Goal: Manage account settings

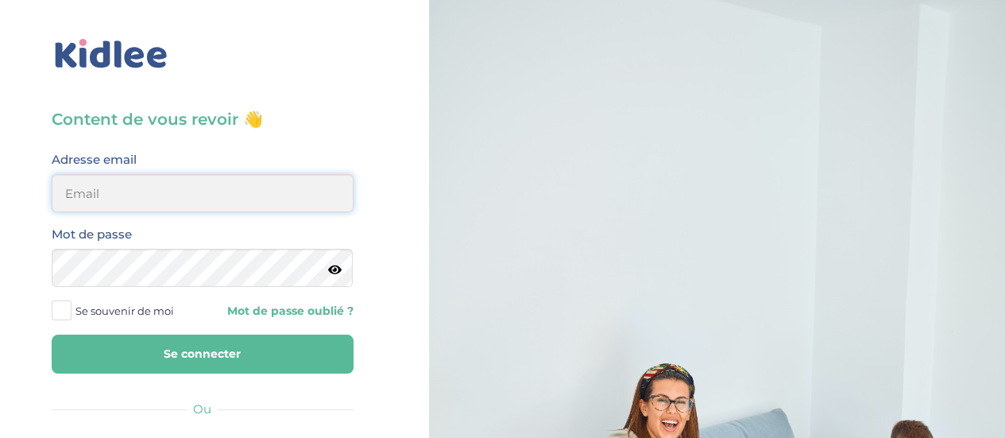
type input "thi.tighermine@gmail.com"
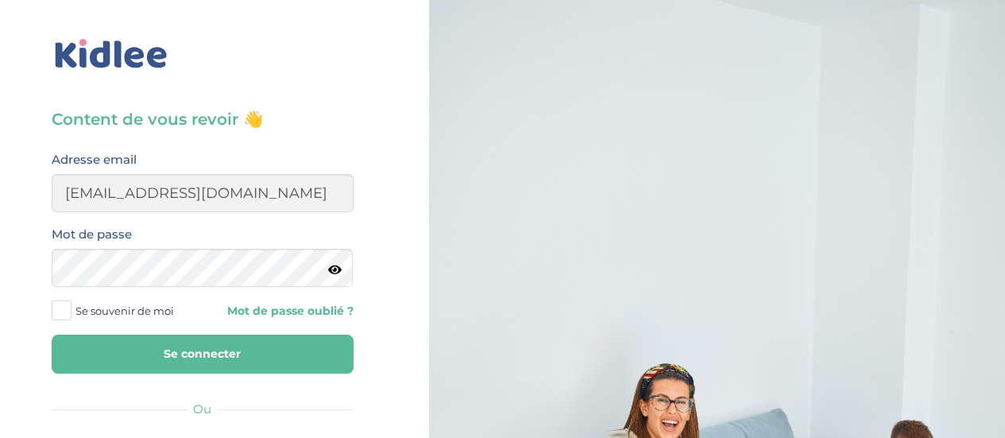
click at [75, 307] on span "Se souvenir de moi" at bounding box center [124, 310] width 99 height 21
click at [0, 0] on input "Se souvenir de moi" at bounding box center [0, 0] width 0 height 0
click at [183, 346] on button "Se connecter" at bounding box center [203, 353] width 302 height 39
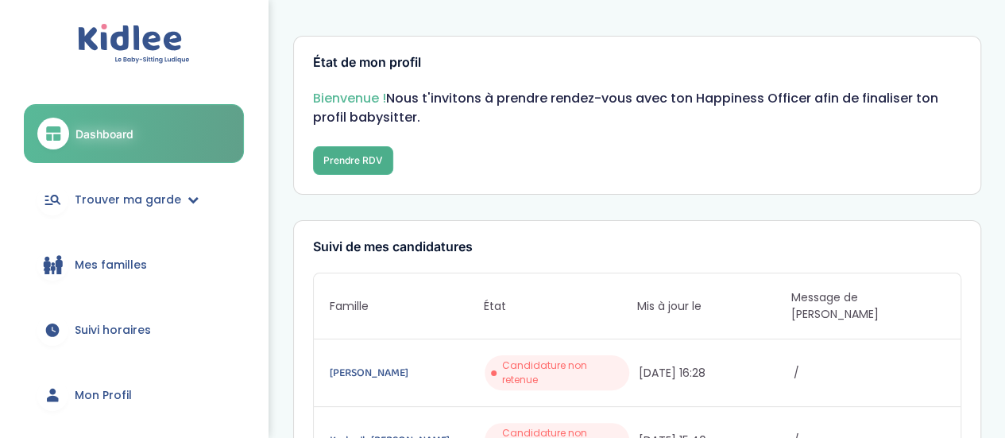
click at [356, 160] on button "Prendre RDV" at bounding box center [353, 160] width 80 height 29
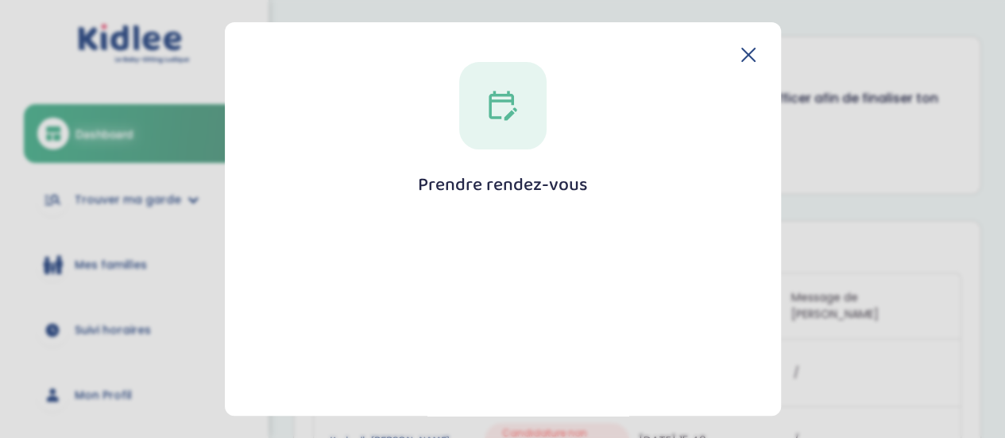
click at [750, 60] on div "Prendre rendez-vous Fermer" at bounding box center [503, 219] width 556 height 394
click at [744, 52] on icon at bounding box center [748, 54] width 13 height 13
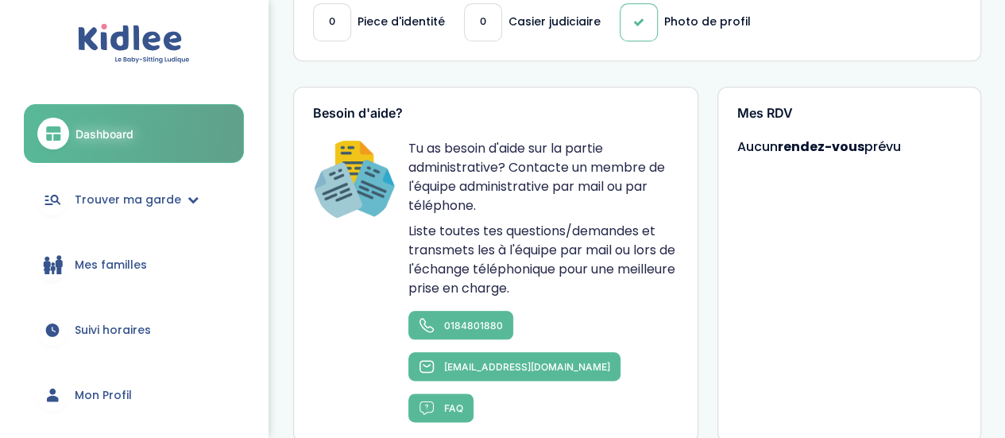
scroll to position [794, 0]
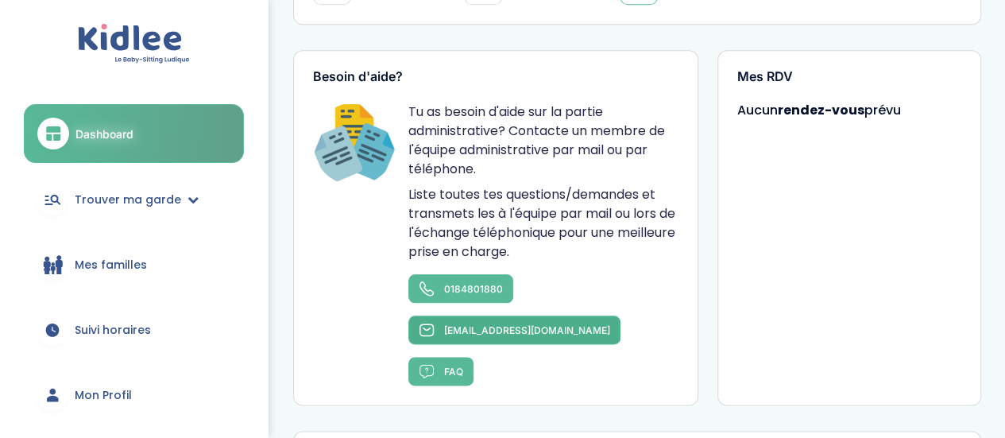
click at [620, 315] on link "contact@kidlee.fr" at bounding box center [514, 329] width 212 height 29
click at [712, 156] on div "Besoin d'aide? Tu as besoin d'aide sur la partie administrative? Contacte un me…" at bounding box center [637, 228] width 688 height 356
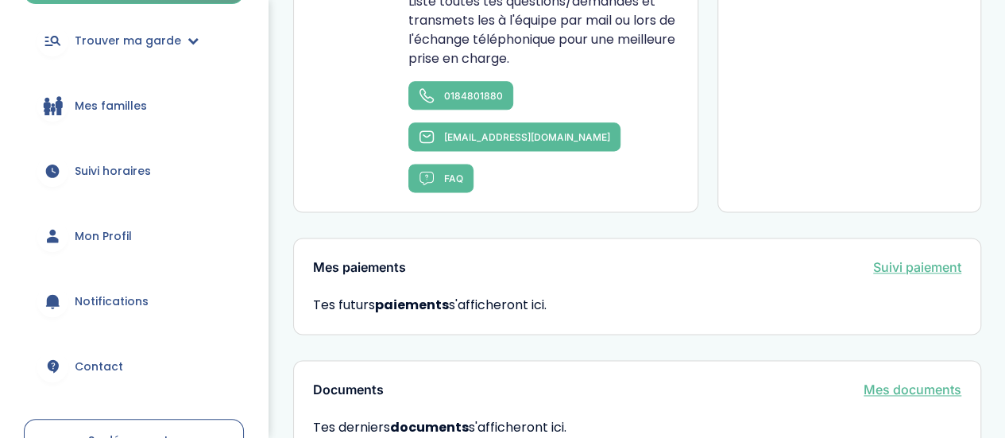
scroll to position [1018, 0]
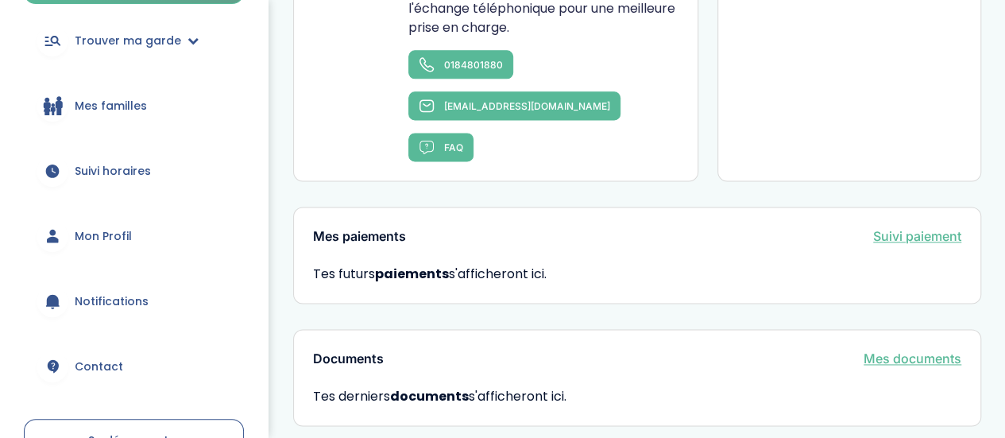
click at [134, 228] on link "Mon Profil" at bounding box center [134, 235] width 220 height 57
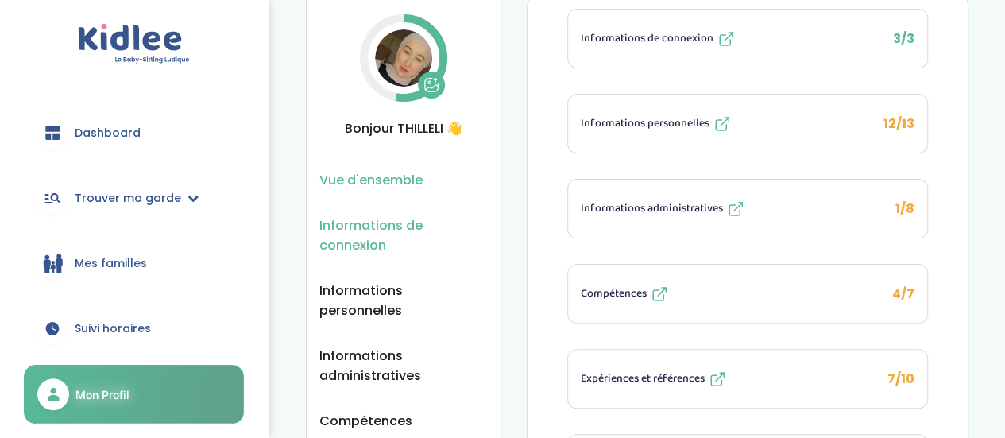
scroll to position [159, 0]
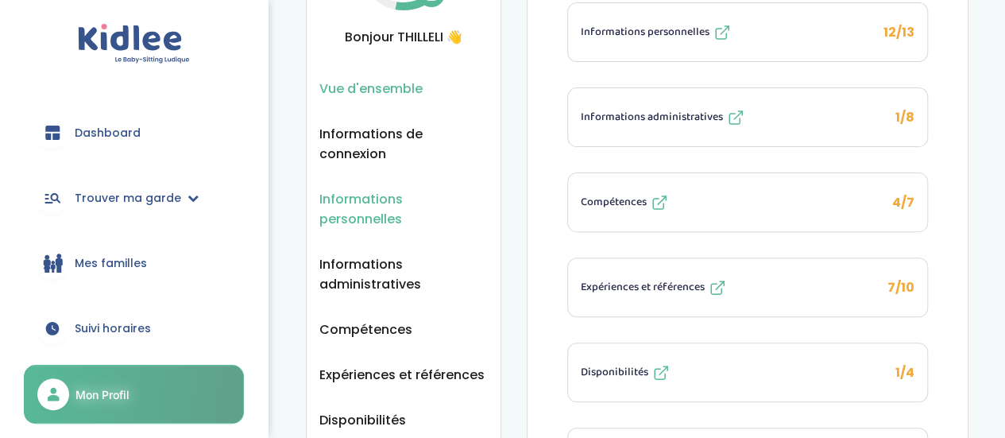
click at [431, 198] on span "Informations personnelles" at bounding box center [403, 209] width 168 height 40
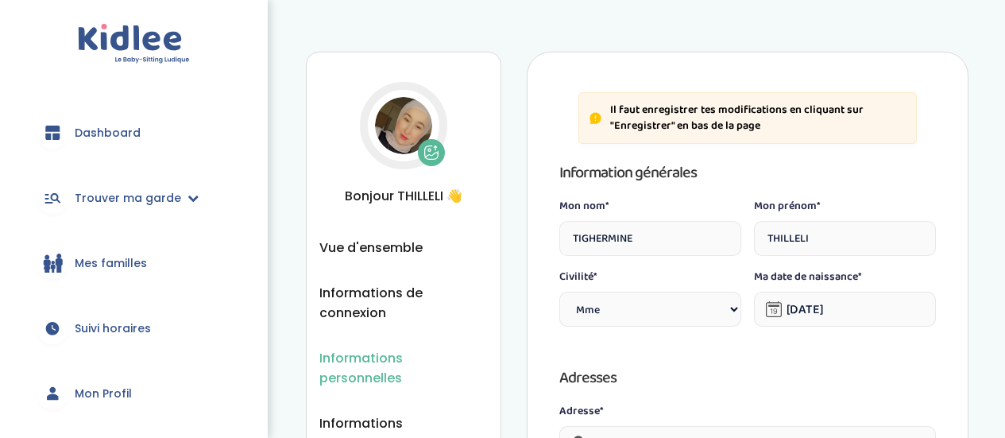
select select "1"
select select "6"
